Goal: Task Accomplishment & Management: Manage account settings

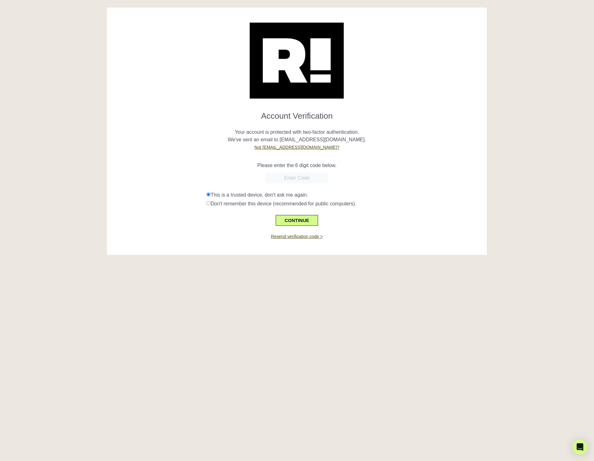
click at [293, 176] on input "text" at bounding box center [296, 177] width 63 height 11
paste input "071623"
type input "071623"
click at [291, 221] on button "CONTINUE" at bounding box center [297, 220] width 42 height 11
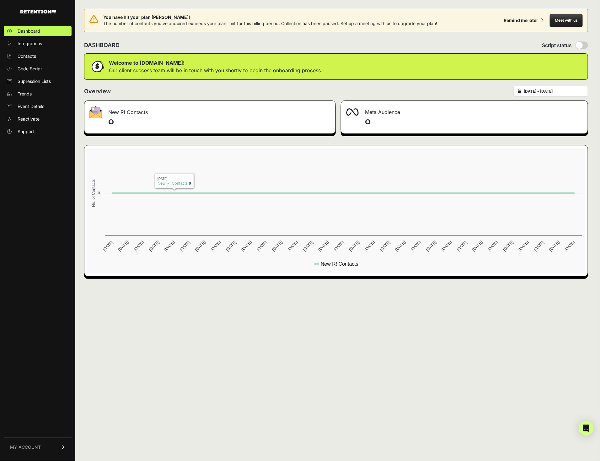
click at [39, 452] on link "MY ACCOUNT" at bounding box center [38, 446] width 68 height 19
click at [22, 425] on span "Billing" at bounding box center [24, 426] width 12 height 6
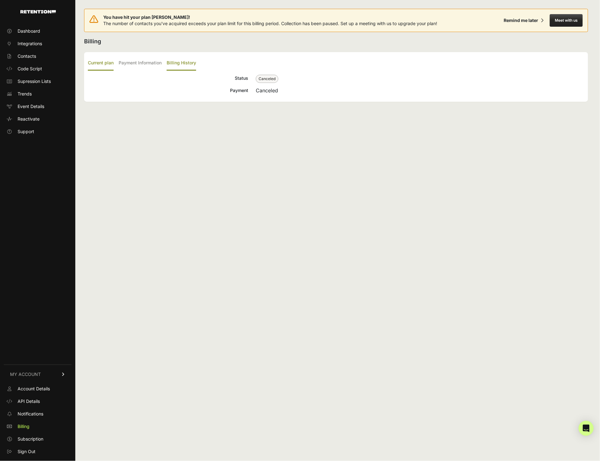
click at [187, 67] on label "Billing History" at bounding box center [181, 63] width 29 height 15
click at [0, 0] on input "Billing History" at bounding box center [0, 0] width 0 height 0
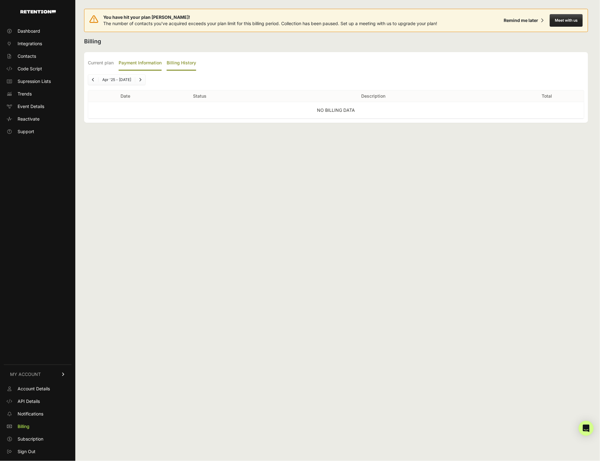
click at [145, 66] on label "Payment Information" at bounding box center [140, 63] width 43 height 15
click at [0, 0] on input "Payment Information" at bounding box center [0, 0] width 0 height 0
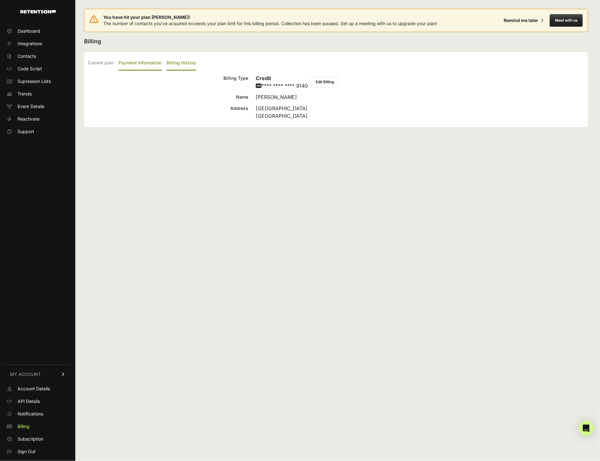
click at [180, 63] on label "Billing History" at bounding box center [181, 63] width 29 height 15
click at [0, 0] on input "Billing History" at bounding box center [0, 0] width 0 height 0
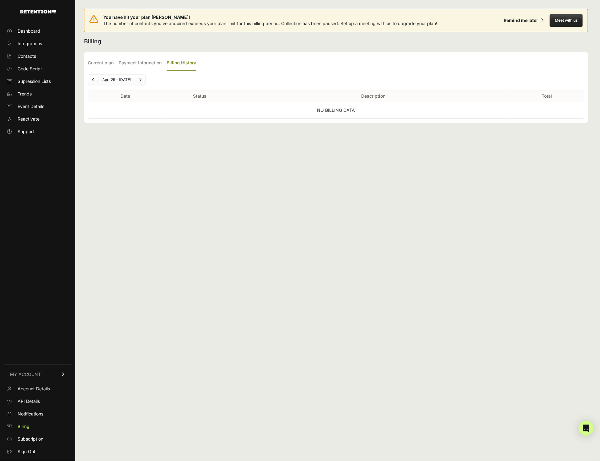
click at [123, 80] on li "Apr '25 - Oct '25" at bounding box center [116, 79] width 37 height 5
click at [98, 81] on li "Apr '25 - Oct '25" at bounding box center [116, 79] width 37 height 5
click at [96, 81] on link "Previous" at bounding box center [93, 80] width 10 height 10
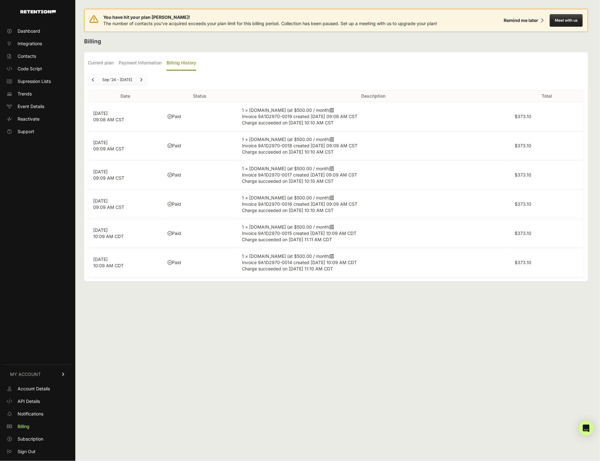
click at [139, 81] on link "Next" at bounding box center [141, 80] width 10 height 10
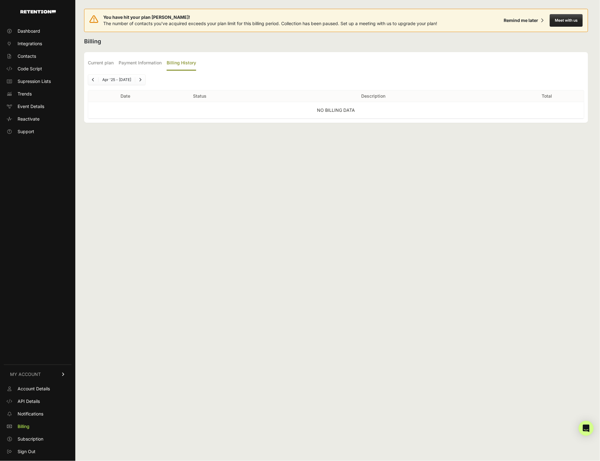
click at [139, 81] on link "Next" at bounding box center [140, 80] width 10 height 10
click at [146, 78] on link "Next" at bounding box center [141, 80] width 10 height 10
click at [142, 80] on icon "Next" at bounding box center [140, 80] width 3 height 4
click at [92, 82] on link "Previous" at bounding box center [93, 80] width 10 height 10
click at [93, 82] on link "Previous" at bounding box center [93, 80] width 10 height 10
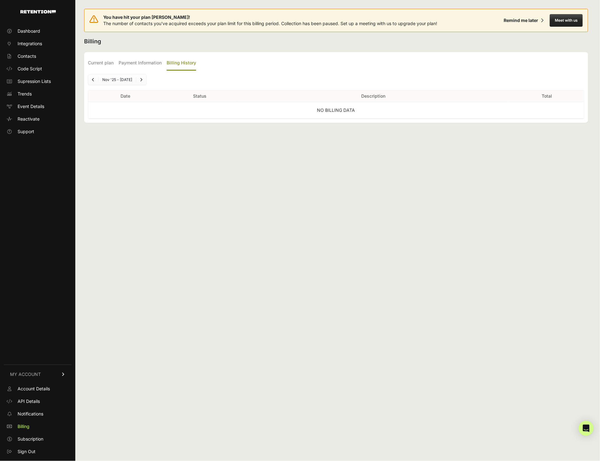
click at [93, 82] on link "Previous" at bounding box center [93, 80] width 10 height 10
click at [129, 137] on div "You have hit your plan max! The number of contacts you've acquired exceeds your…" at bounding box center [336, 230] width 522 height 461
click at [36, 35] on link "Dashboard" at bounding box center [38, 31] width 68 height 10
